Goal: Check status: Check status

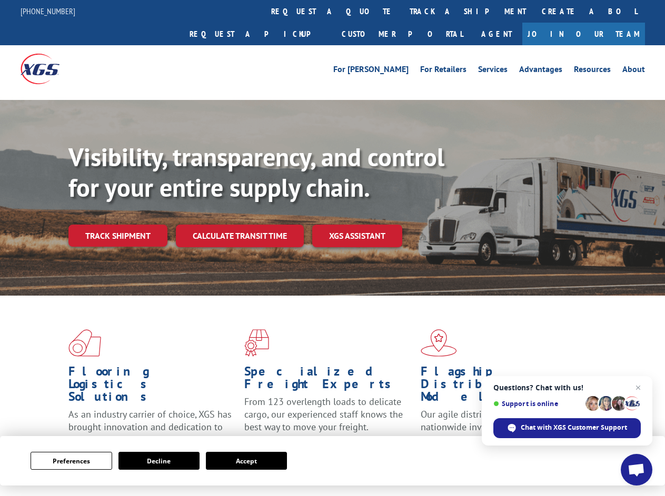
click at [332, 248] on div "Visibility, transparency, and control for your entire supply chain. Track shipm…" at bounding box center [366, 215] width 596 height 147
click at [71, 461] on button "Preferences" at bounding box center [71, 461] width 81 height 18
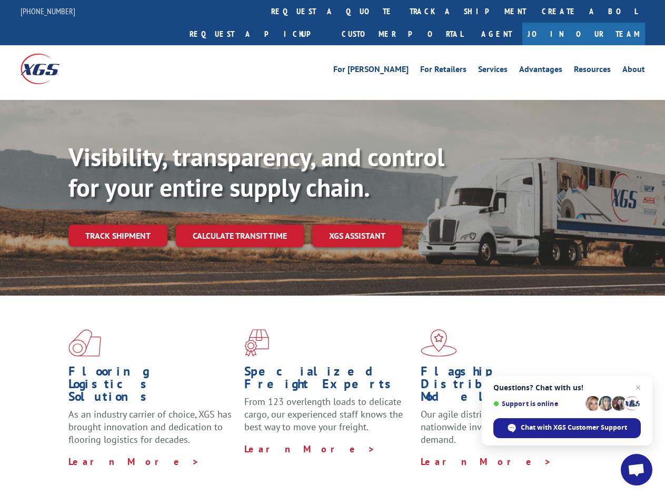
click at [159, 461] on div "Flooring Logistics Solutions As an industry carrier of choice, XGS has brought …" at bounding box center [332, 402] width 665 height 212
click at [246, 461] on div "Flooring Logistics Solutions As an industry carrier of choice, XGS has brought …" at bounding box center [332, 402] width 665 height 212
click at [332, 248] on div "Visibility, transparency, and control for your entire supply chain. Track shipm…" at bounding box center [366, 215] width 596 height 147
click at [401, 11] on link "track a shipment" at bounding box center [467, 11] width 132 height 23
click at [0, 0] on div "Track Shipment Enter your information below to track your shipment(s). Select c…" at bounding box center [0, 0] width 0 height 0
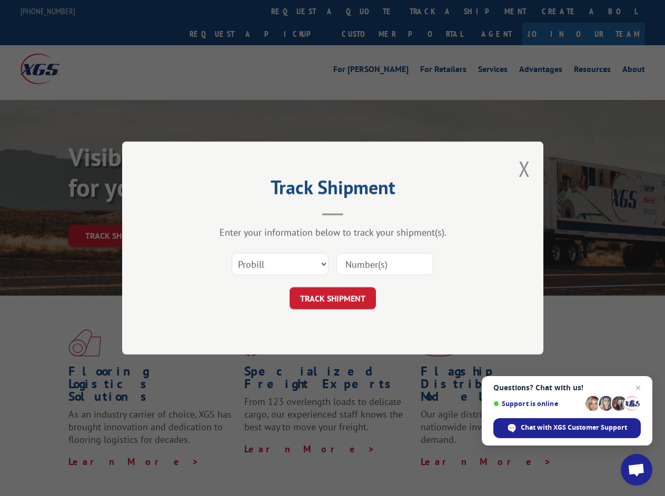
click at [433, 11] on div "Track Shipment Enter your information below to track your shipment(s). Select c…" at bounding box center [332, 248] width 665 height 496
click at [117, 213] on div "Track Shipment Enter your information below to track your shipment(s). Select c…" at bounding box center [332, 248] width 665 height 496
click at [239, 213] on header "Track Shipment" at bounding box center [333, 198] width 316 height 36
